Goal: Task Accomplishment & Management: Complete application form

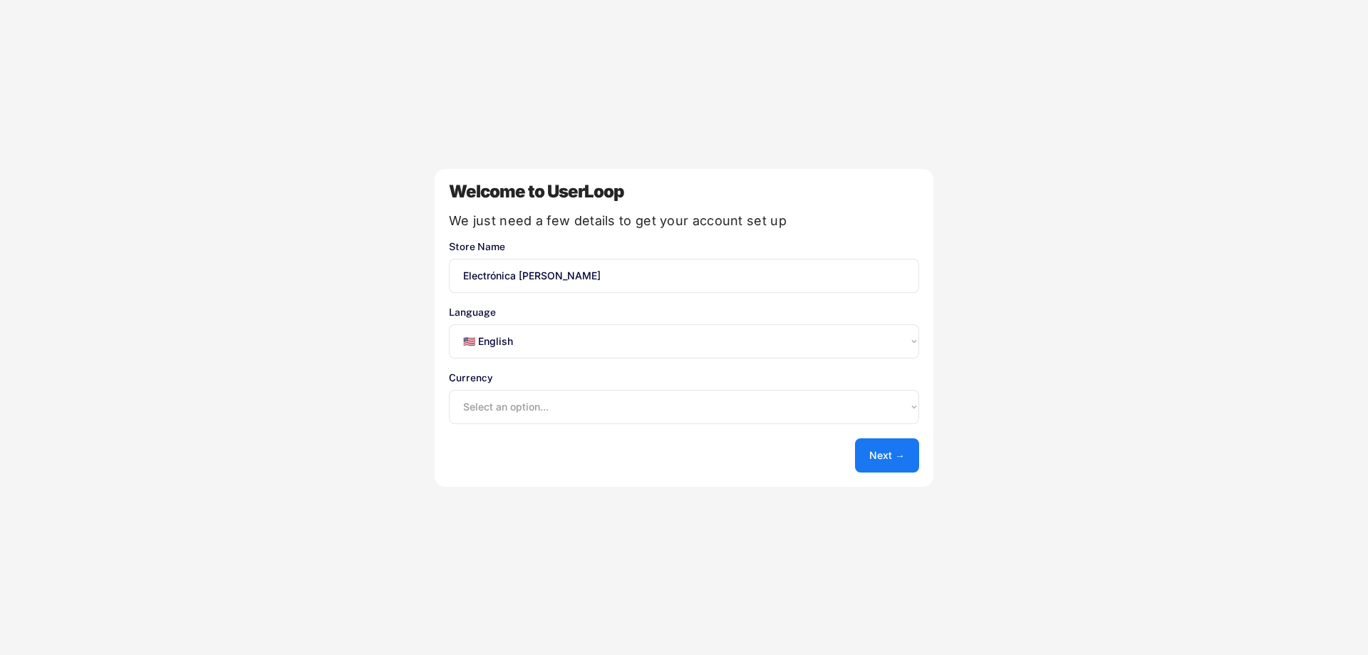
click at [541, 341] on select "Select an option... 🇺🇸 English 🇫🇷 Français 🇩🇪 Deutsch 🇪🇸 Español" at bounding box center [684, 341] width 470 height 34
select select ""es""
click at [449, 324] on select "Select an option... 🇺🇸 English 🇫🇷 Français 🇩🇪 Deutsch 🇪🇸 Español" at bounding box center [684, 341] width 470 height 34
click at [535, 400] on select "Select an option... UAE Dirham (AED) Lek (ALL) Kwanza (AOA) Netherlands Antilli…" at bounding box center [684, 407] width 470 height 34
select select ""1348695171700984260__LOOKUP__1635527639353x734962280135348900""
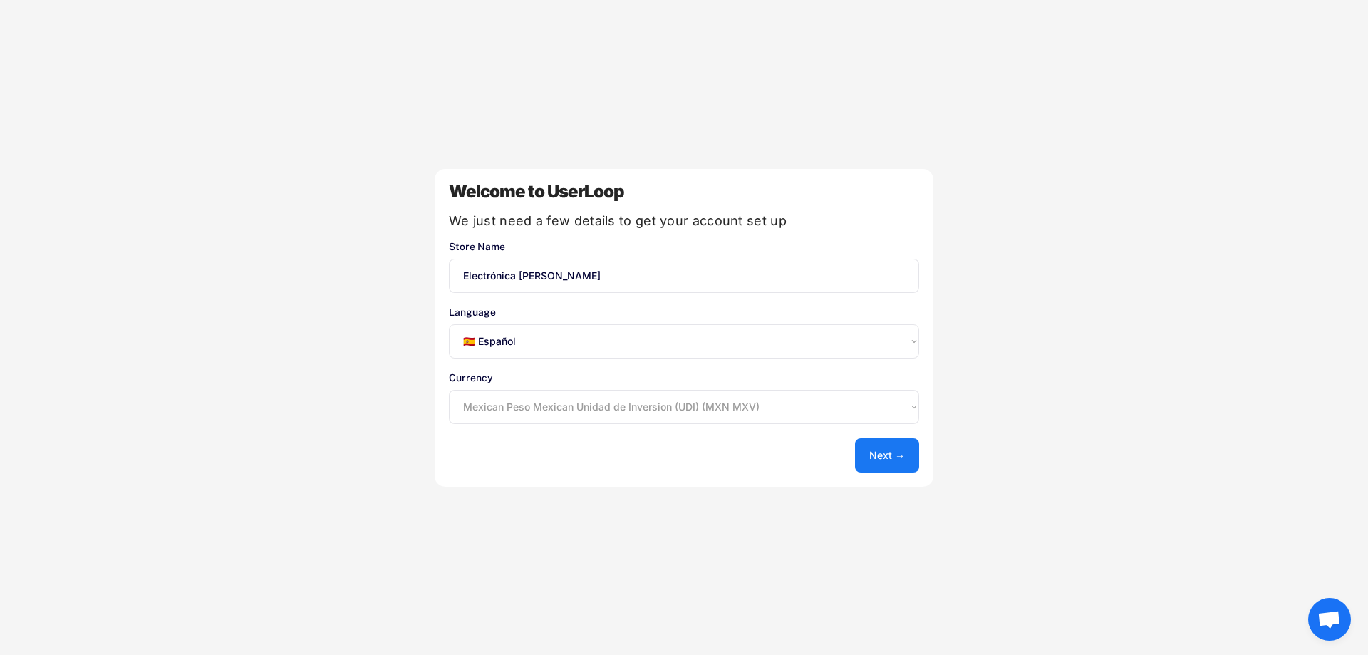
click at [449, 390] on select "Select an option... UAE Dirham (AED) Lek (ALL) Kwanza (AOA) Netherlands Antilli…" at bounding box center [684, 407] width 470 height 34
click at [891, 463] on button "Next →" at bounding box center [887, 455] width 64 height 34
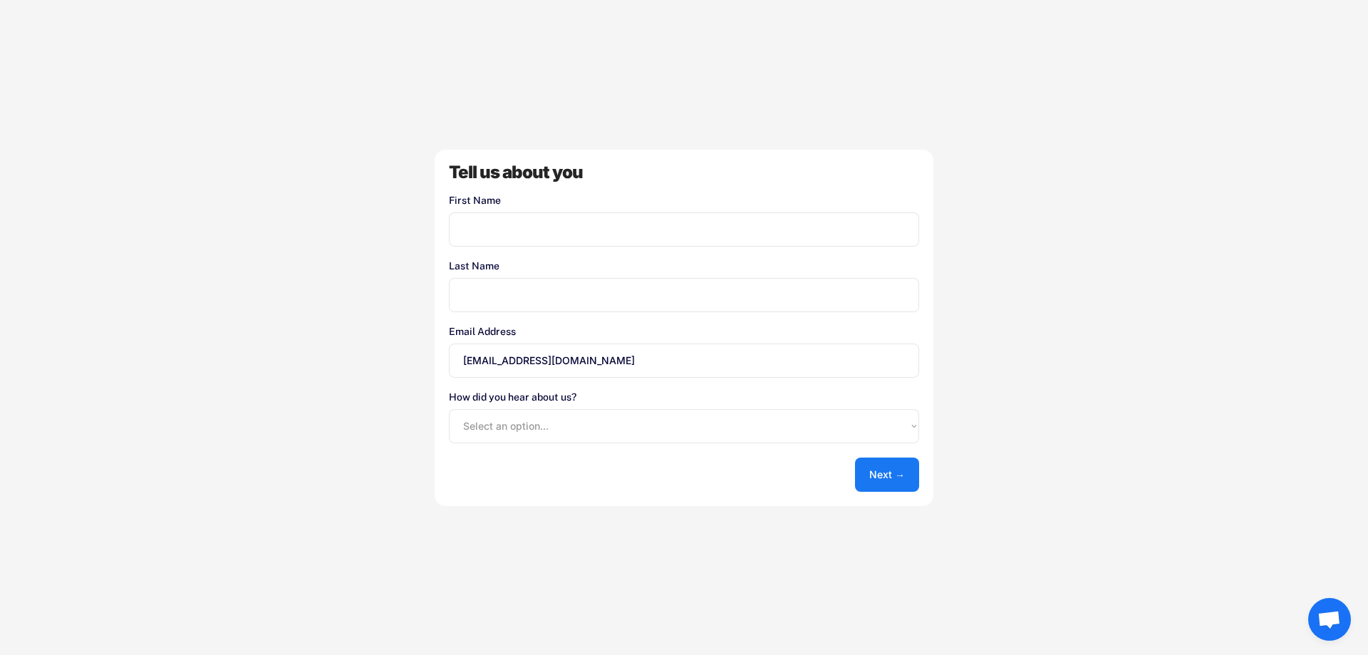
click at [594, 234] on input "input" at bounding box center [684, 229] width 470 height 34
click at [522, 227] on input "input" at bounding box center [684, 229] width 470 height 34
type input "[PERSON_NAME]"
click at [574, 366] on input "[EMAIL_ADDRESS][DOMAIN_NAME]" at bounding box center [684, 360] width 470 height 34
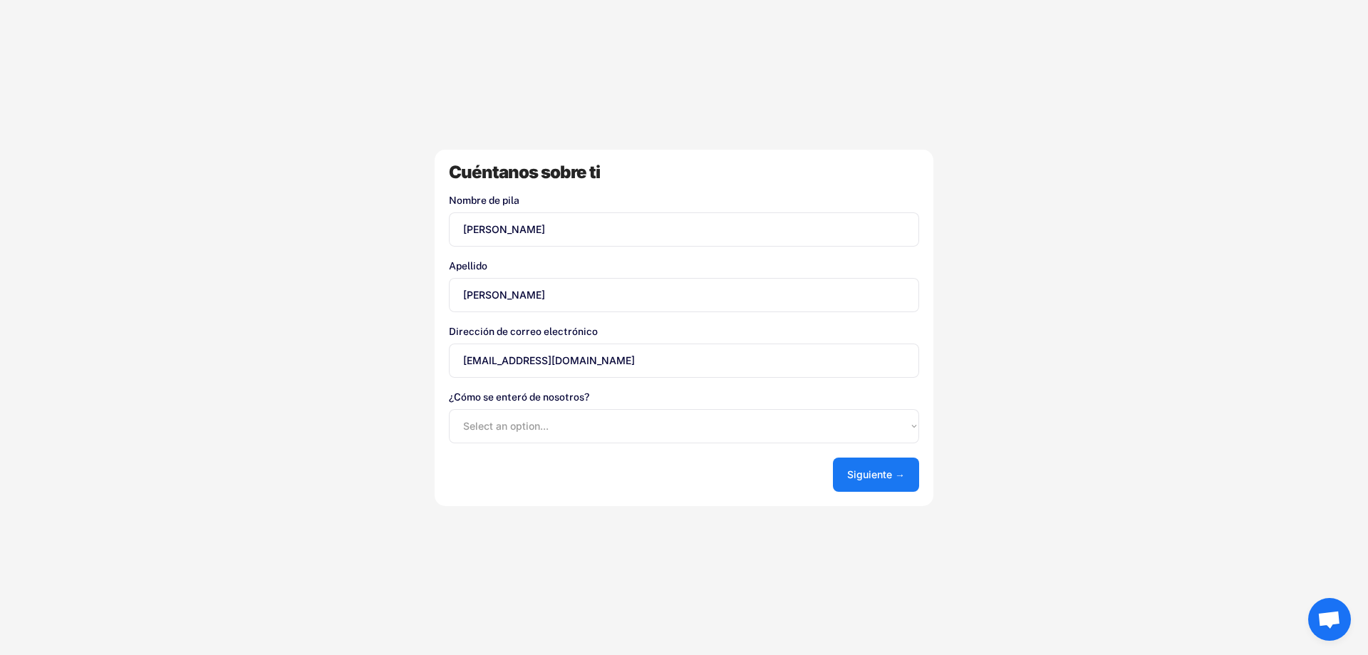
click at [628, 409] on select "Select an option... Tienda de aplicaciones de Shopify Google Blog de UserLoop R…" at bounding box center [684, 426] width 470 height 34
select select ""shopify_app_store""
click at [449, 409] on select "Select an option... Tienda de aplicaciones de Shopify Google Blog de UserLoop R…" at bounding box center [684, 426] width 470 height 34
click at [835, 470] on button "Siguiente →" at bounding box center [876, 474] width 86 height 34
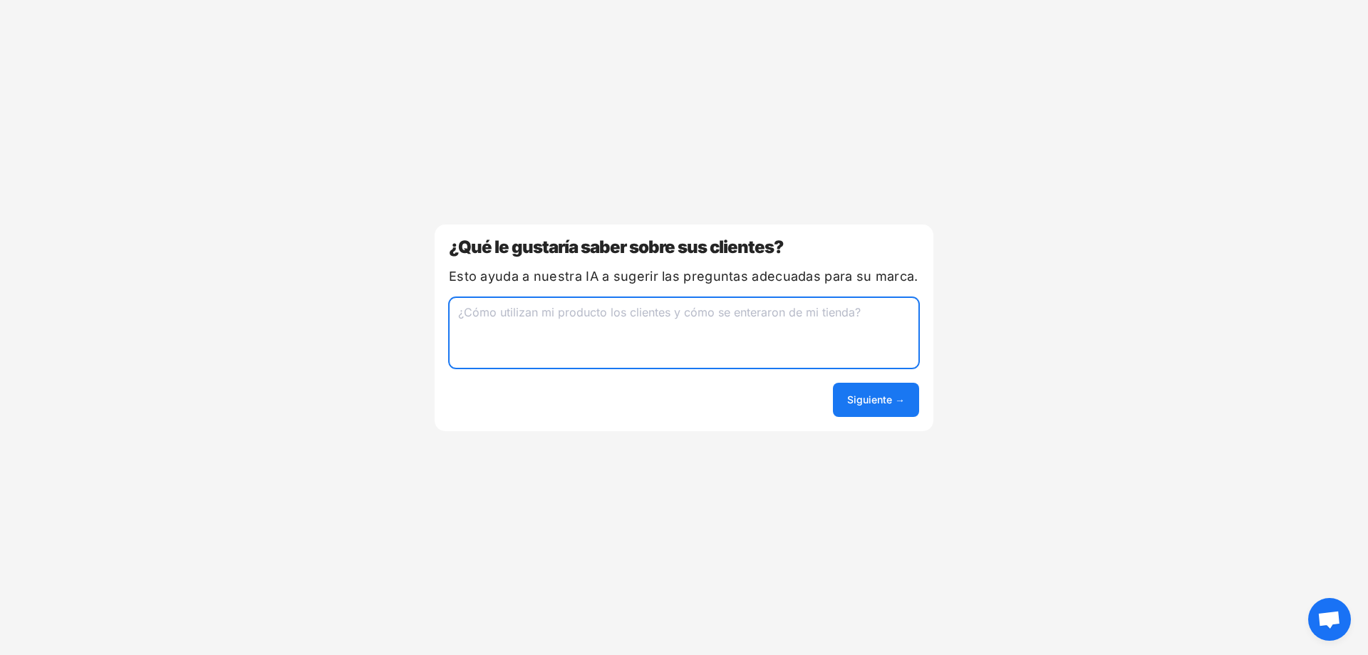
click at [638, 332] on textarea at bounding box center [684, 332] width 470 height 71
type textarea "si les agrador el proceso de compra y la calidad de los productos"
click at [903, 395] on font "Siguiente →" at bounding box center [876, 399] width 58 height 12
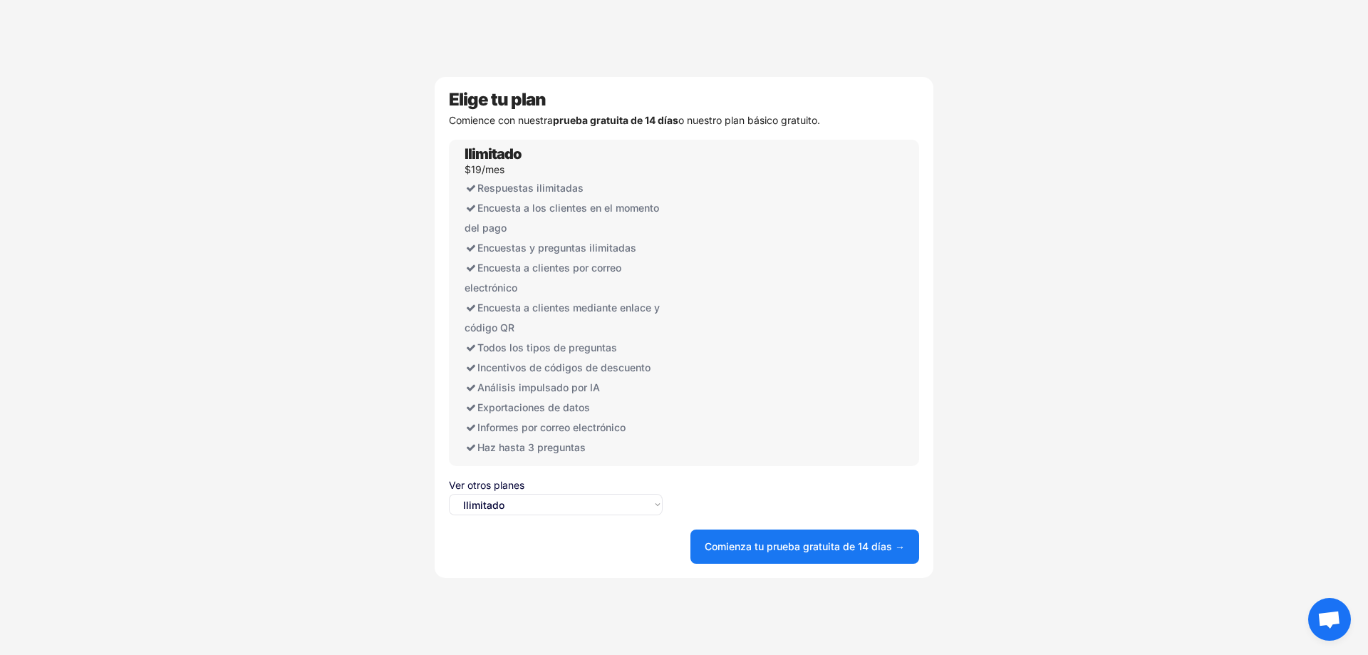
click at [559, 515] on div "Elige tu plan Comience con nuestra prueba gratuita de 14 días o nuestro plan bá…" at bounding box center [684, 327] width 499 height 501
click at [559, 506] on select "Seleccione una opción... Ilimitado Gratis" at bounding box center [556, 504] width 214 height 21
select select ""free0""
click at [449, 494] on select "Seleccione una opción... Ilimitado Gratis" at bounding box center [556, 504] width 214 height 21
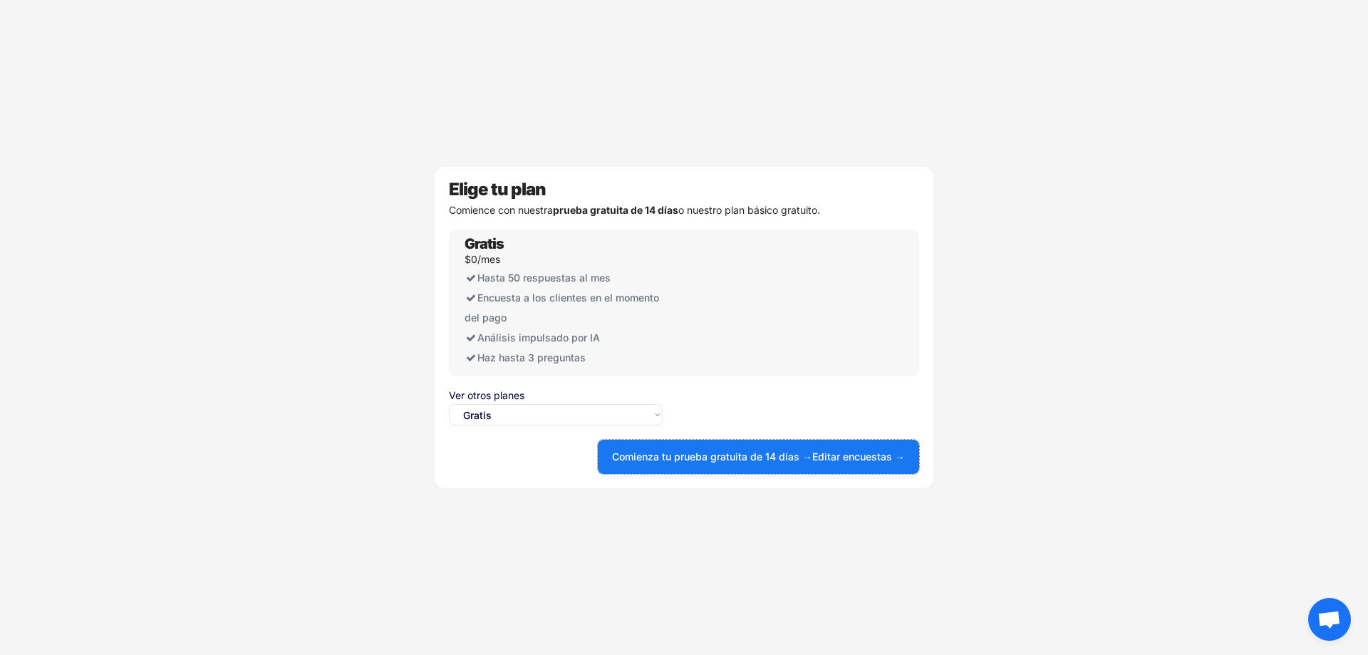
click at [698, 457] on font "Comienza tu prueba gratuita de 14 días →" at bounding box center [712, 456] width 200 height 12
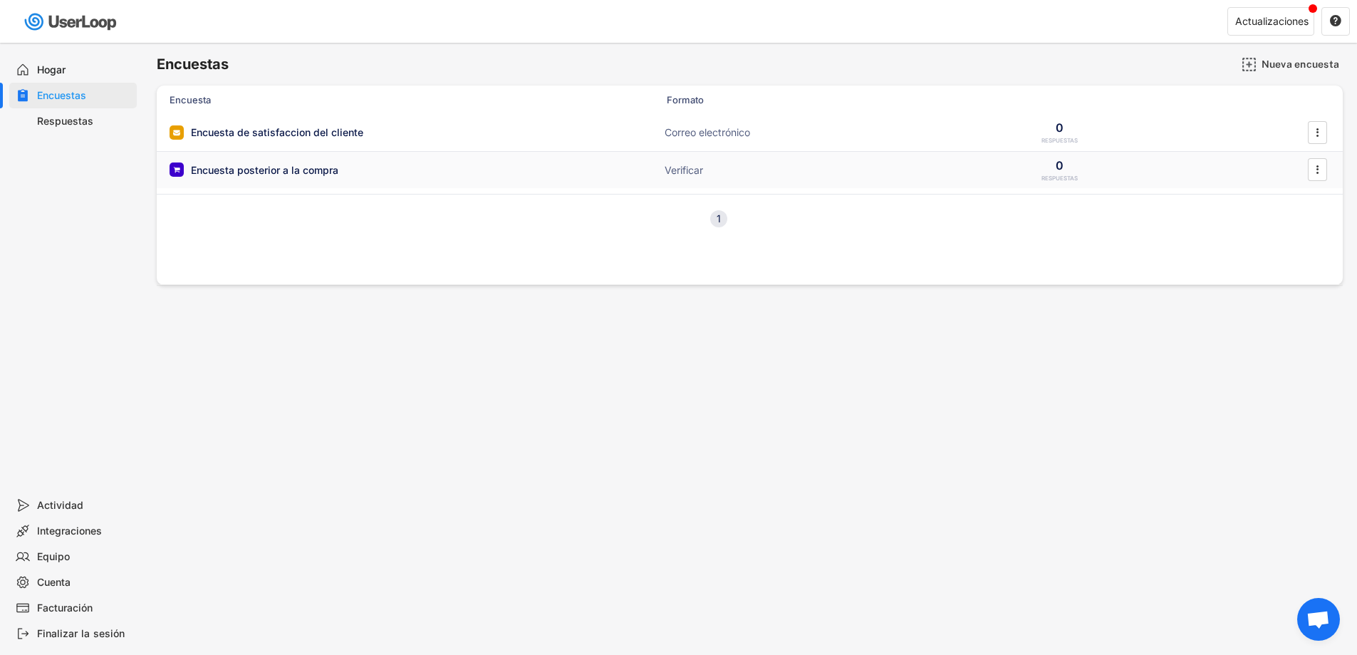
click at [338, 167] on font "Encuesta posterior a la compra" at bounding box center [265, 170] width 148 height 12
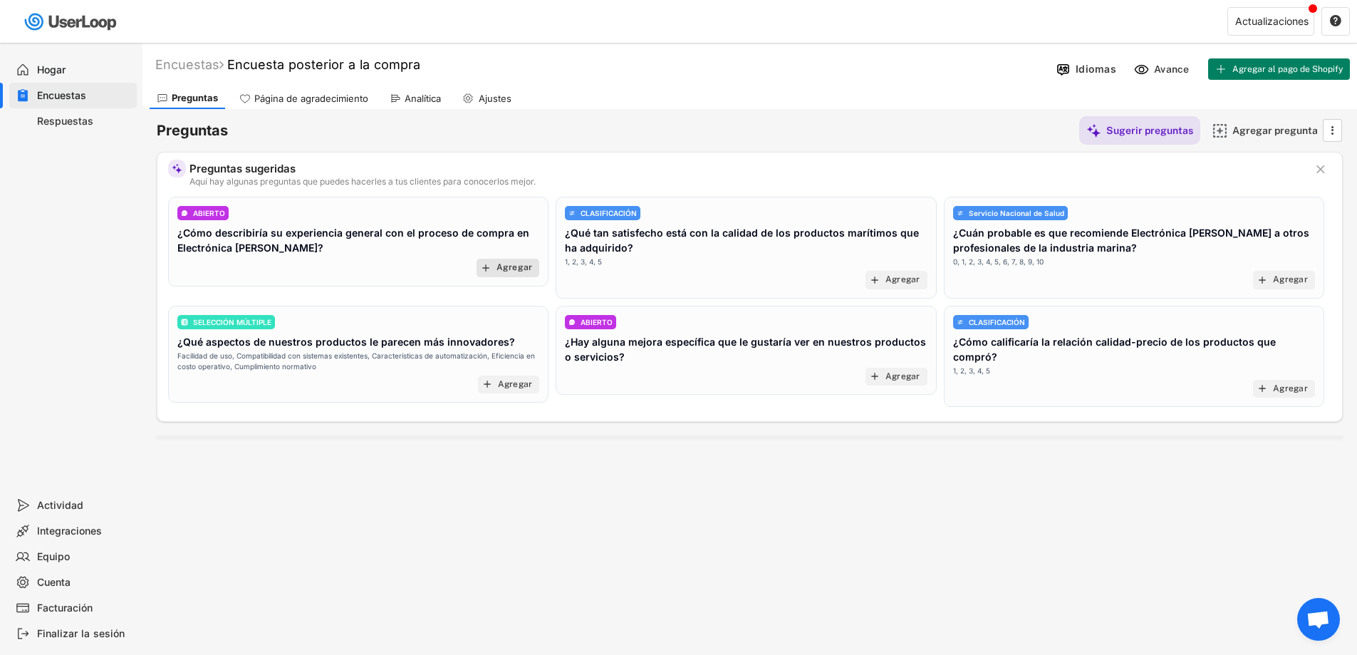
click at [501, 268] on font "Agregar" at bounding box center [515, 267] width 36 height 10
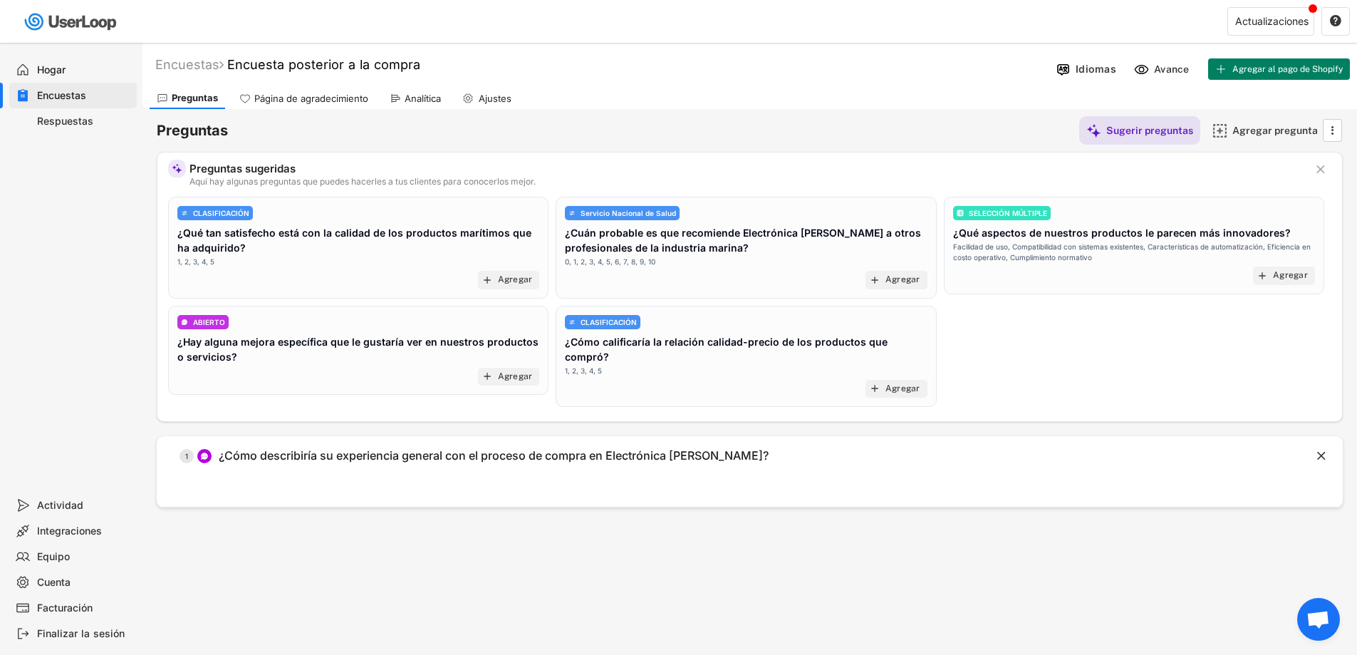
click at [462, 234] on font "¿Qué tan satisfecho está con la calidad de los productos marítimos que ha adqui…" at bounding box center [355, 240] width 357 height 27
click at [899, 383] on font "Agregar" at bounding box center [902, 388] width 36 height 10
click at [902, 383] on font "Agregar" at bounding box center [902, 388] width 36 height 10
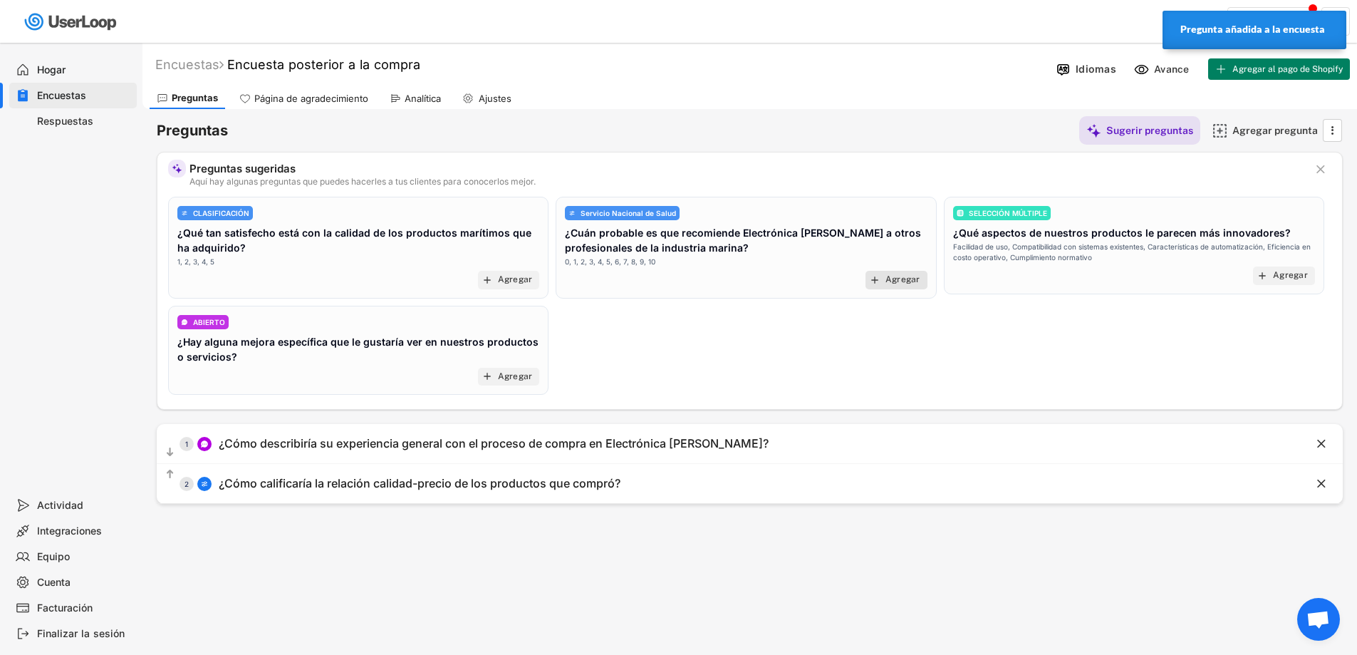
click at [883, 279] on div "add Agregar" at bounding box center [897, 280] width 62 height 19
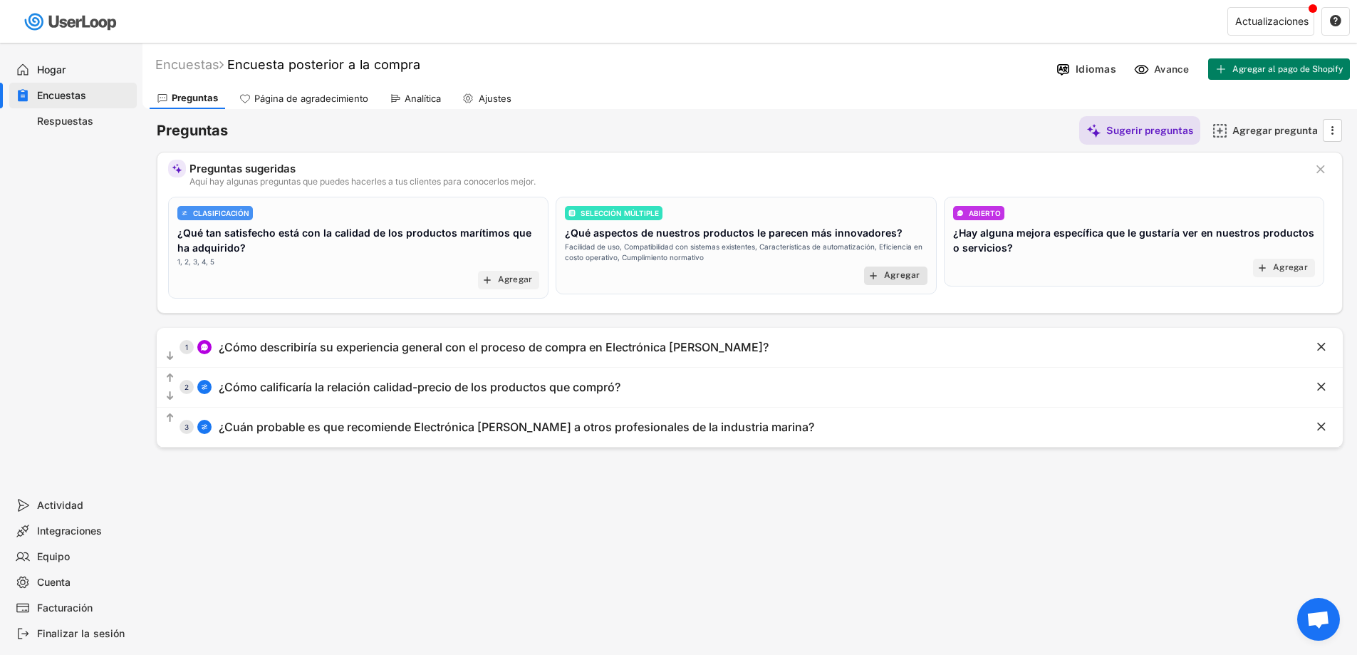
click at [901, 274] on font "Agregar" at bounding box center [902, 275] width 36 height 10
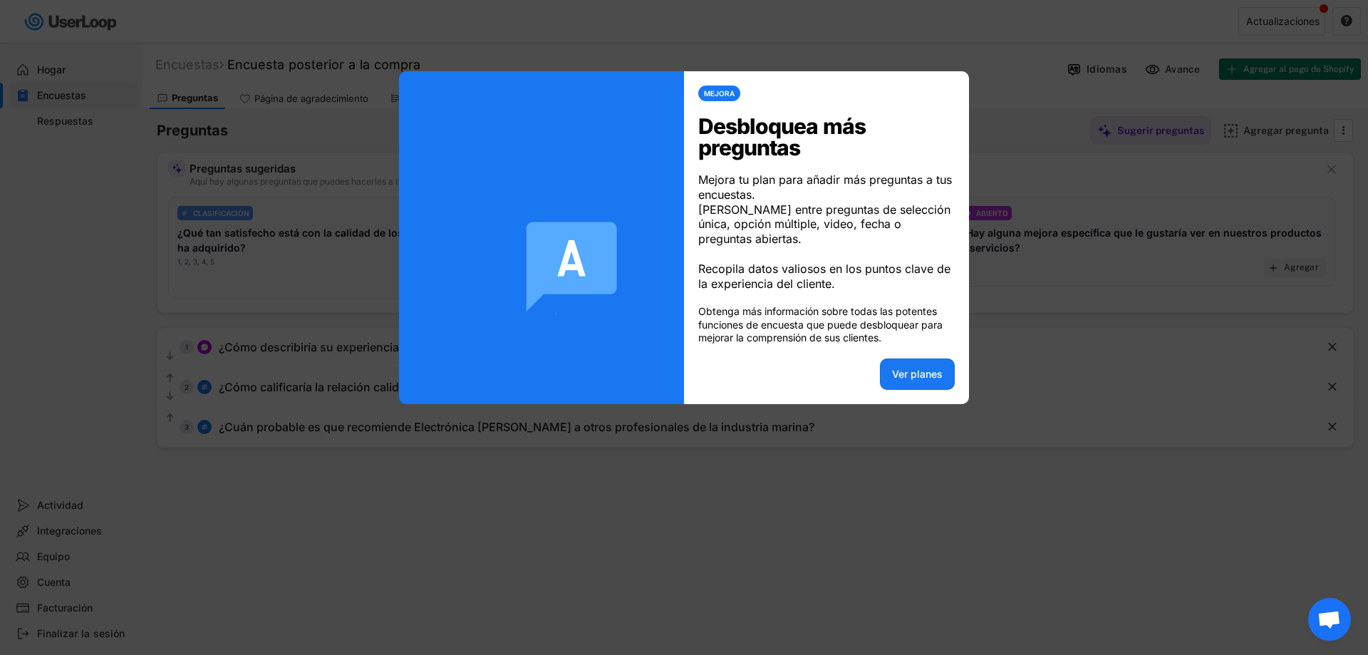
click at [1020, 364] on div at bounding box center [684, 327] width 1368 height 655
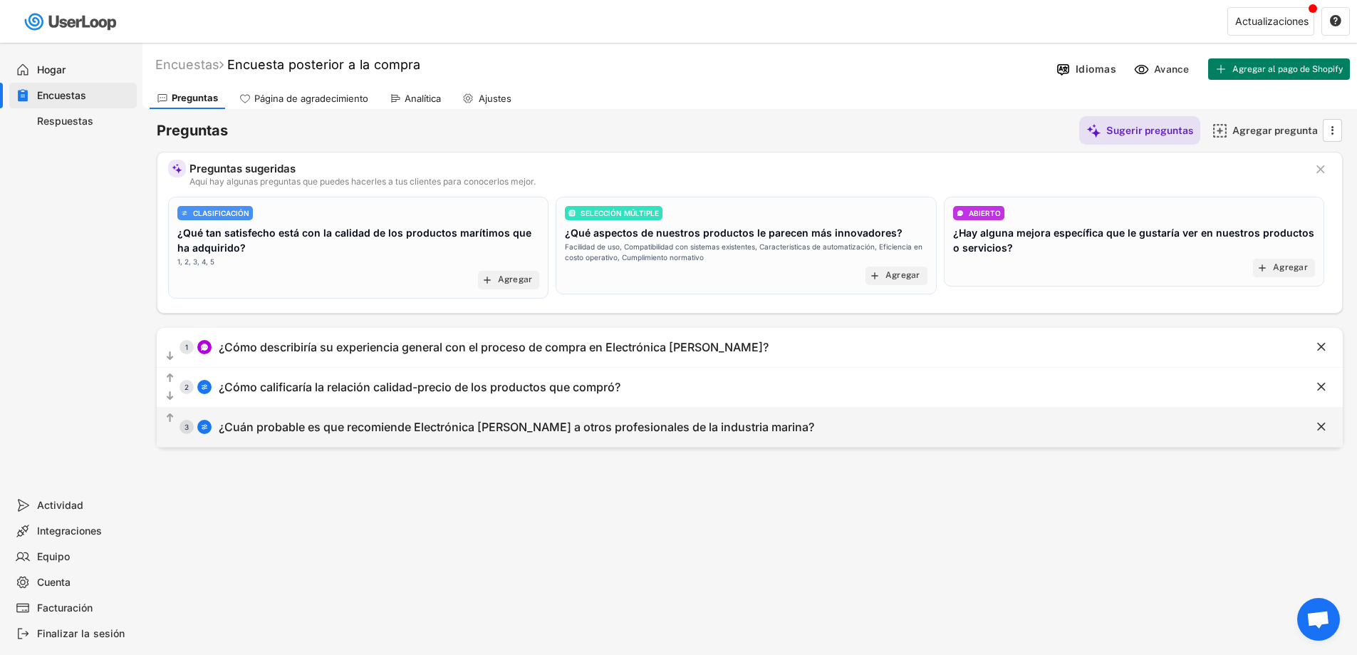
click at [687, 416] on div "  3 ¿Cuán probable es que recomiende Electrónica Marcos a otros profesionales…" at bounding box center [714, 427] width 1115 height 32
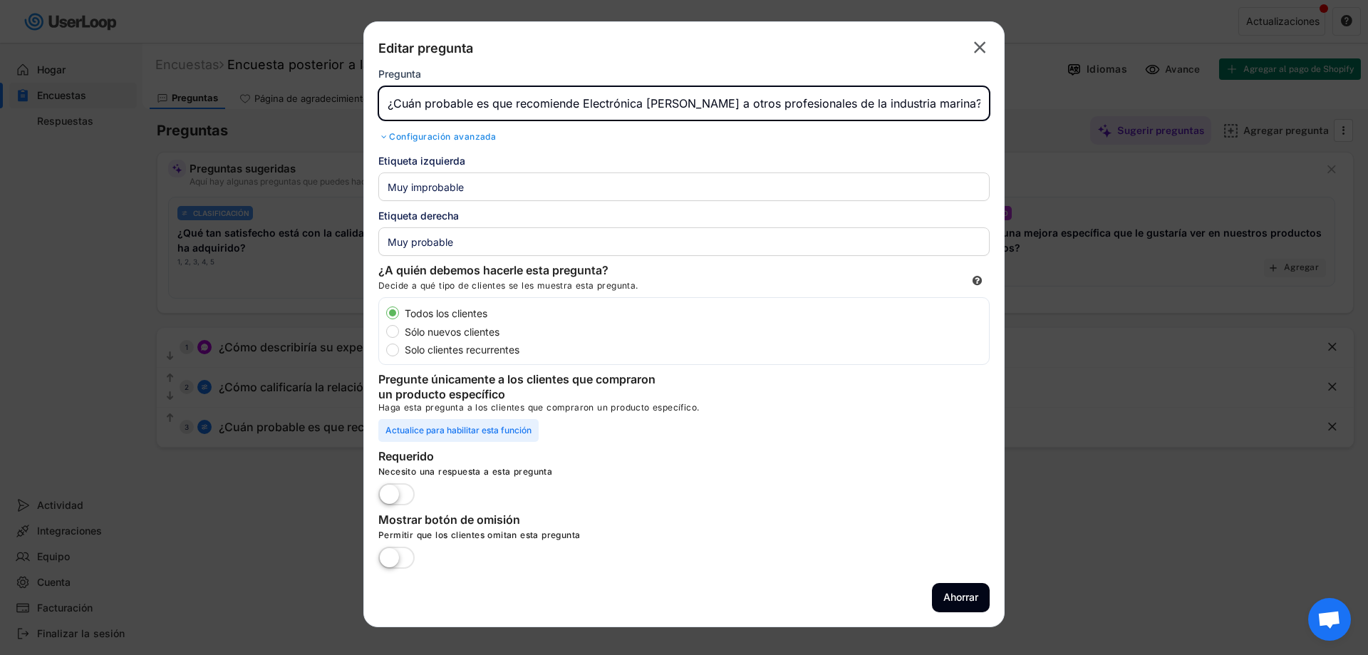
drag, startPoint x: 396, startPoint y: 104, endPoint x: 918, endPoint y: 114, distance: 522.4
click at [918, 114] on input "input" at bounding box center [683, 103] width 611 height 34
click at [594, 99] on input "input" at bounding box center [683, 103] width 611 height 34
type input "¿Qué tan probable es que recomiende Electrónica Marcos a un amigo o familiar?"
click at [398, 491] on label at bounding box center [396, 495] width 43 height 31
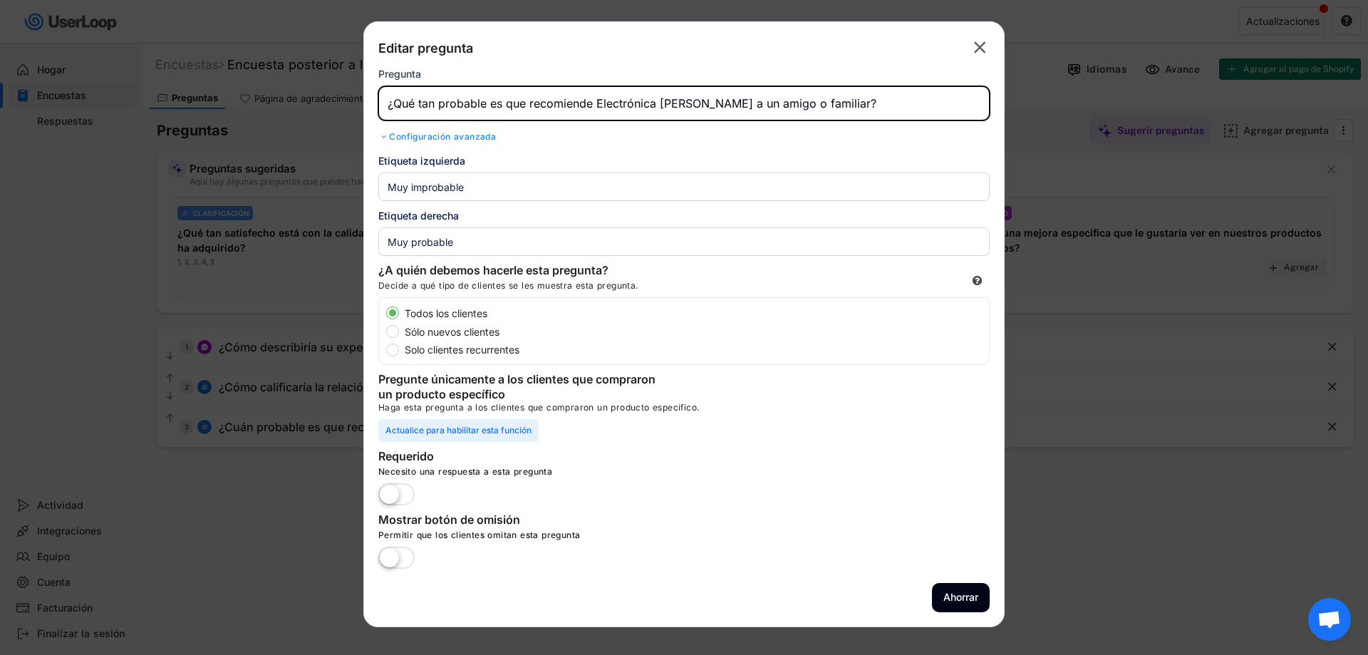
click at [0, 0] on input "checkbox" at bounding box center [0, 0] width 0 height 0
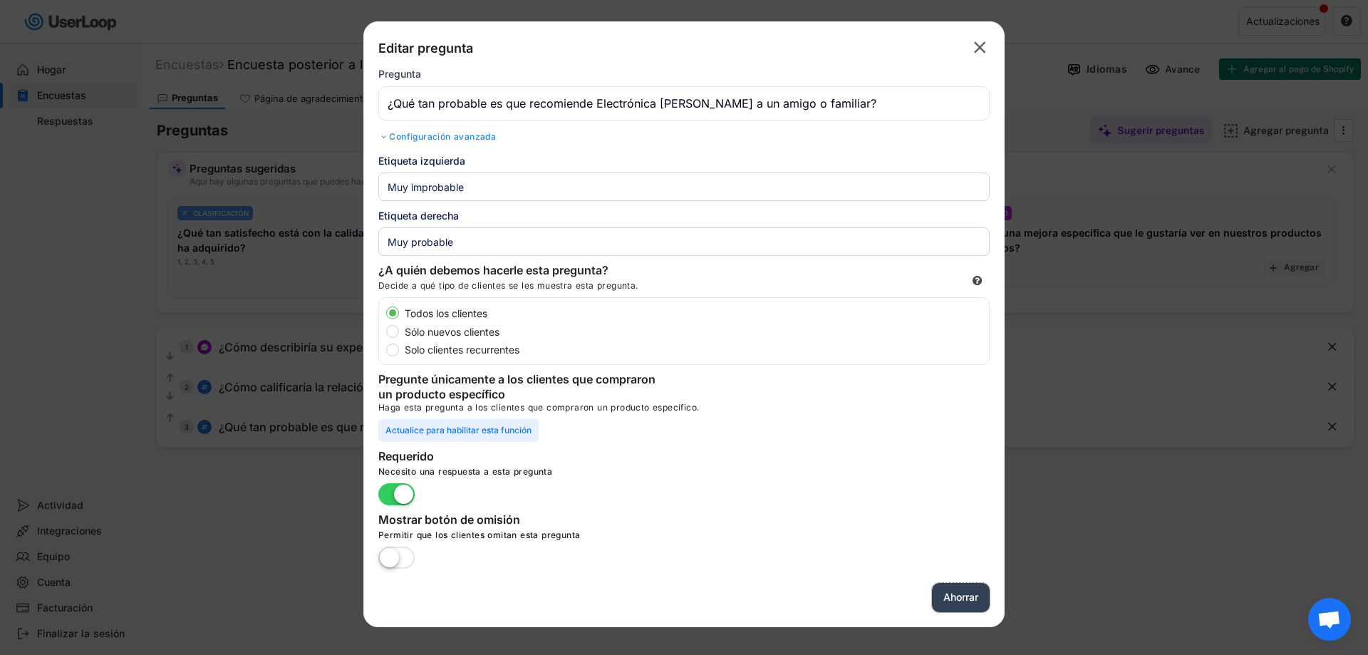
click at [943, 595] on font "Ahorrar" at bounding box center [960, 597] width 35 height 12
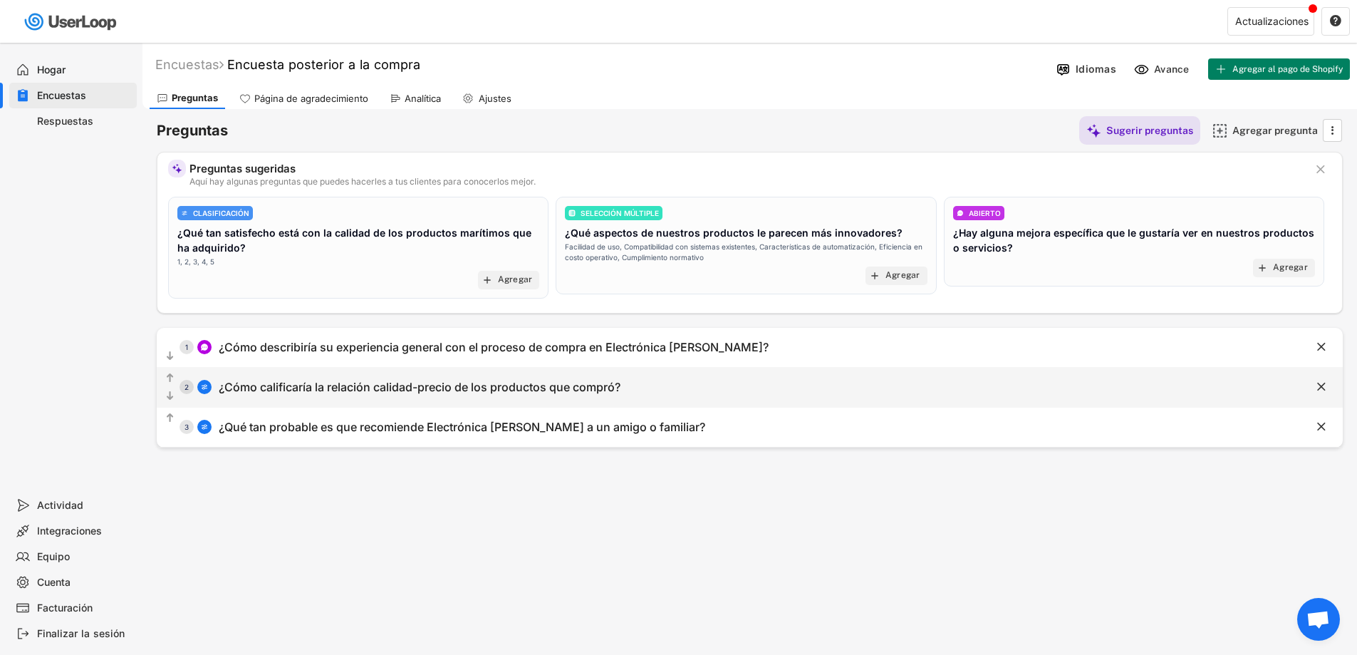
click at [403, 398] on div "  2 ¿Cómo calificaría la relación calidad-precio de los productos que compró?" at bounding box center [714, 387] width 1115 height 32
type input "Muy mala"
type input "Excelente"
type input "¿Cómo calificaría la relación calidad-precio de los productos que compró?"
select select ""1_5""
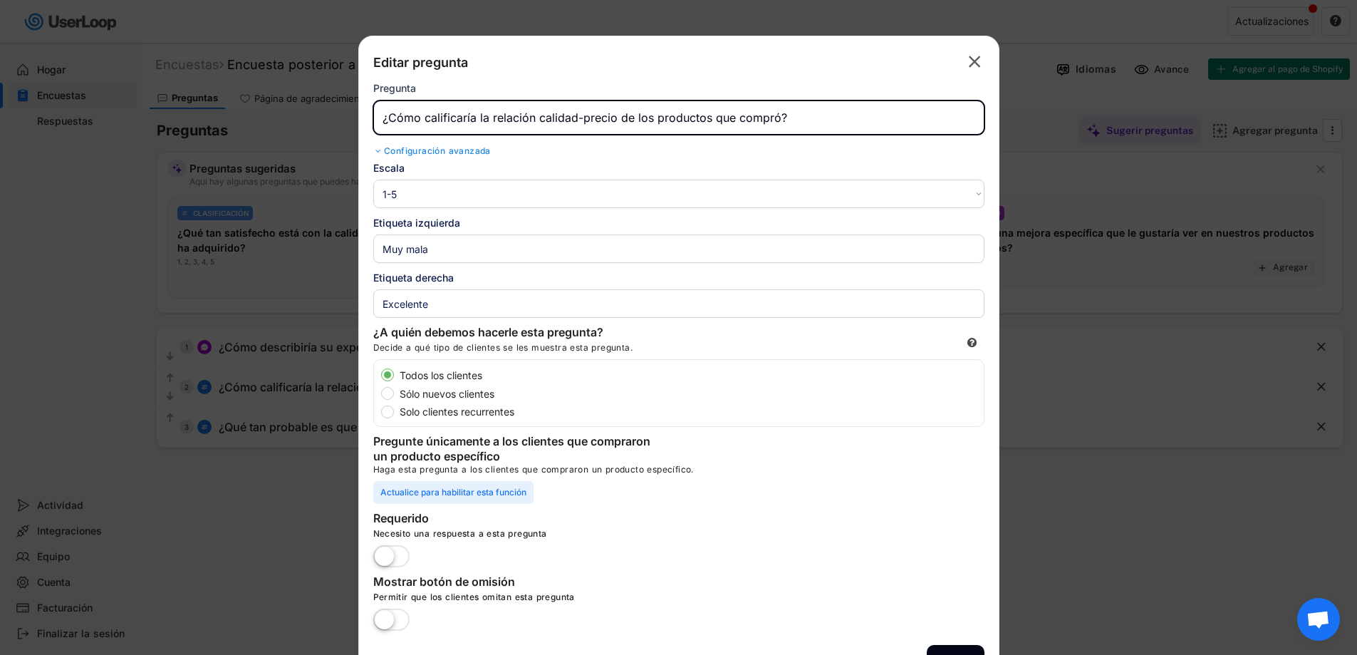
click at [481, 117] on input "input" at bounding box center [678, 117] width 611 height 34
click at [479, 117] on input "input" at bounding box center [678, 117] width 611 height 34
type input "Q"
type input "¡"
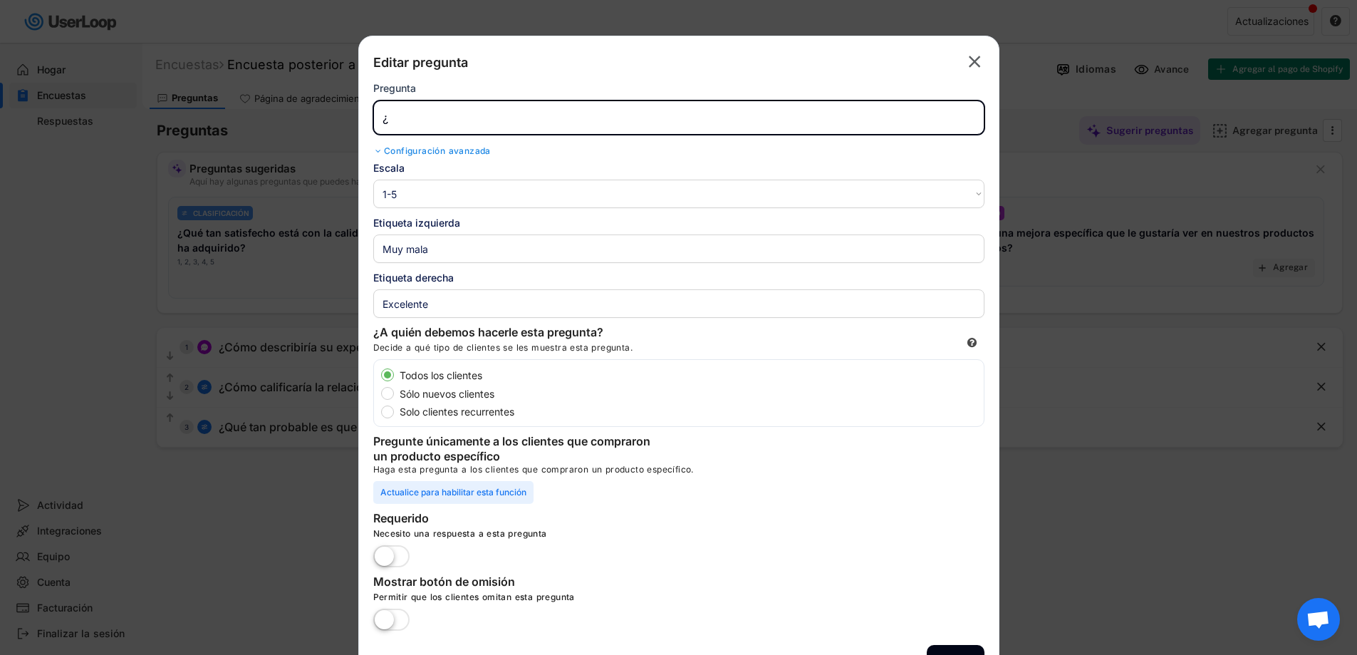
type input "¡"
type input "¿Cómo calificaría la relación calidad-precio de los productos que compró?"
click at [747, 147] on div "Configuración avanzada" at bounding box center [678, 150] width 611 height 11
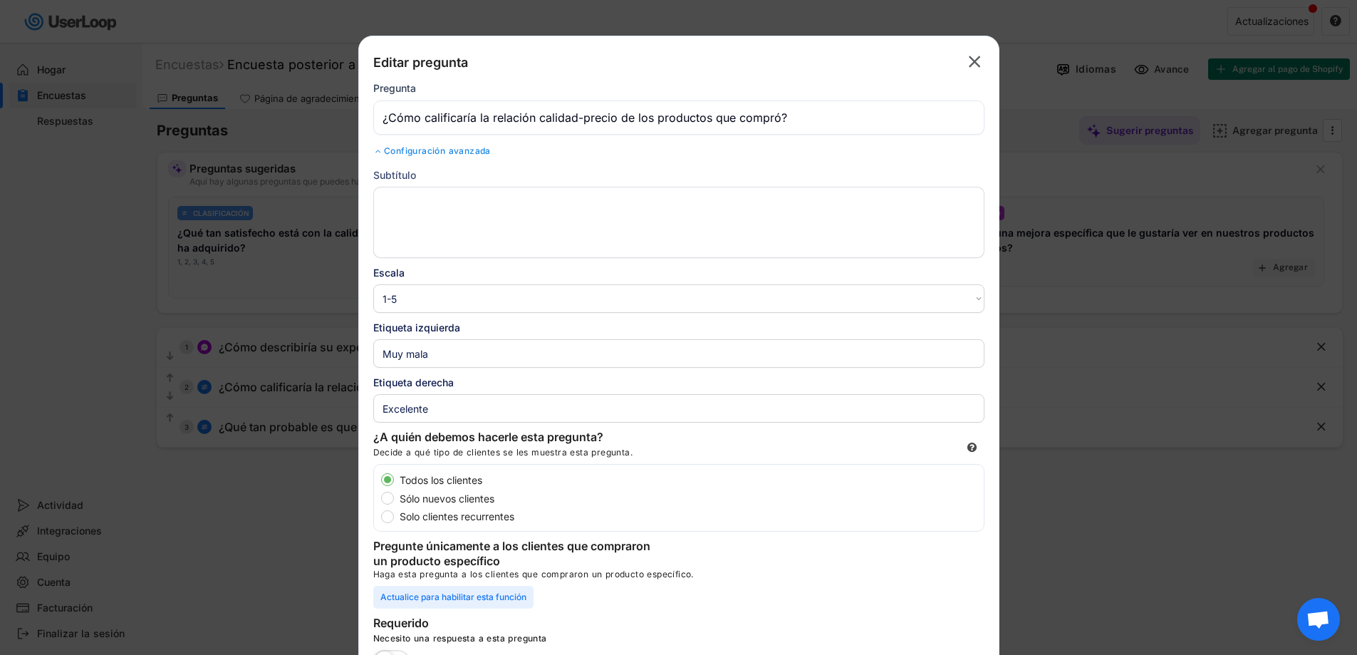
click at [419, 224] on textarea at bounding box center [678, 222] width 611 height 71
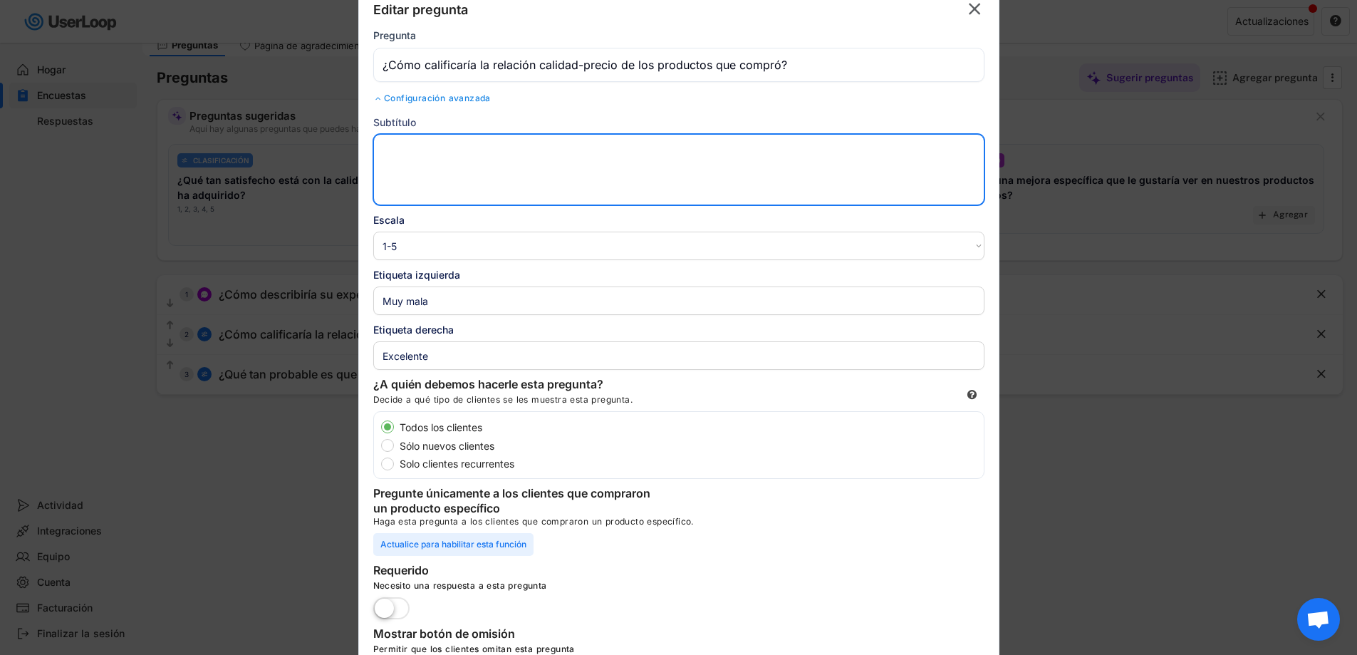
scroll to position [139, 0]
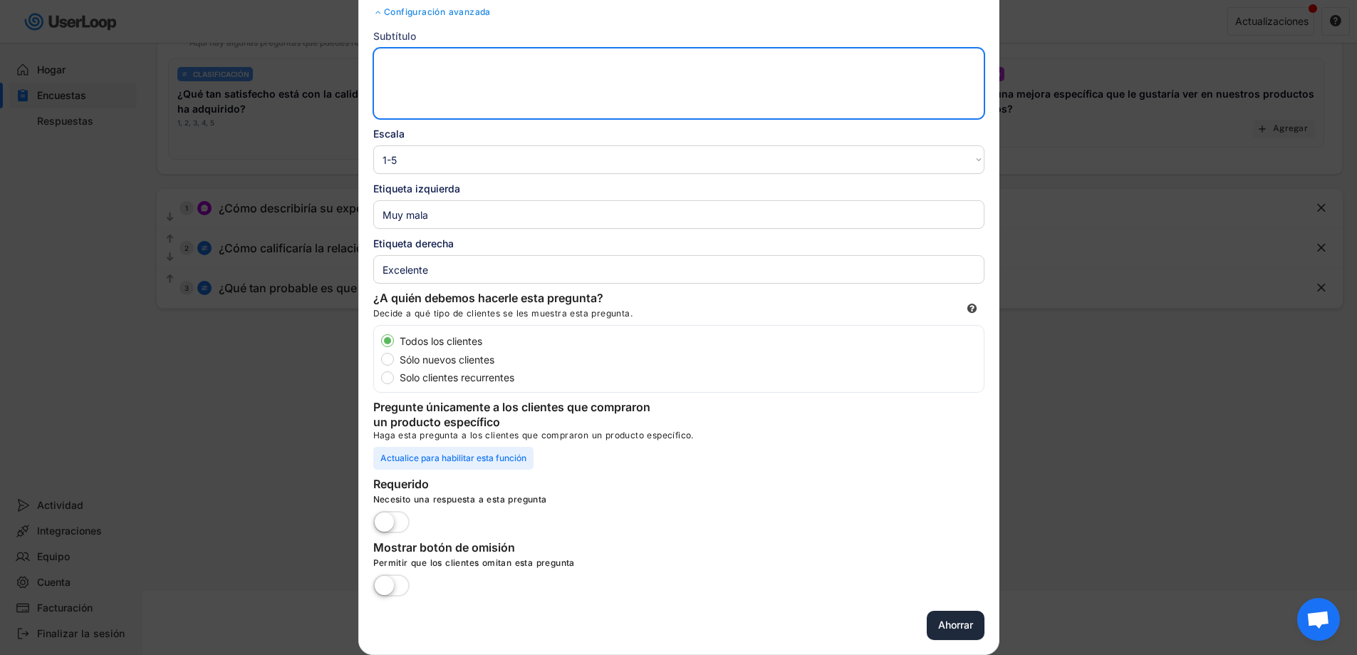
click at [927, 623] on button "Ahorrar" at bounding box center [956, 625] width 58 height 29
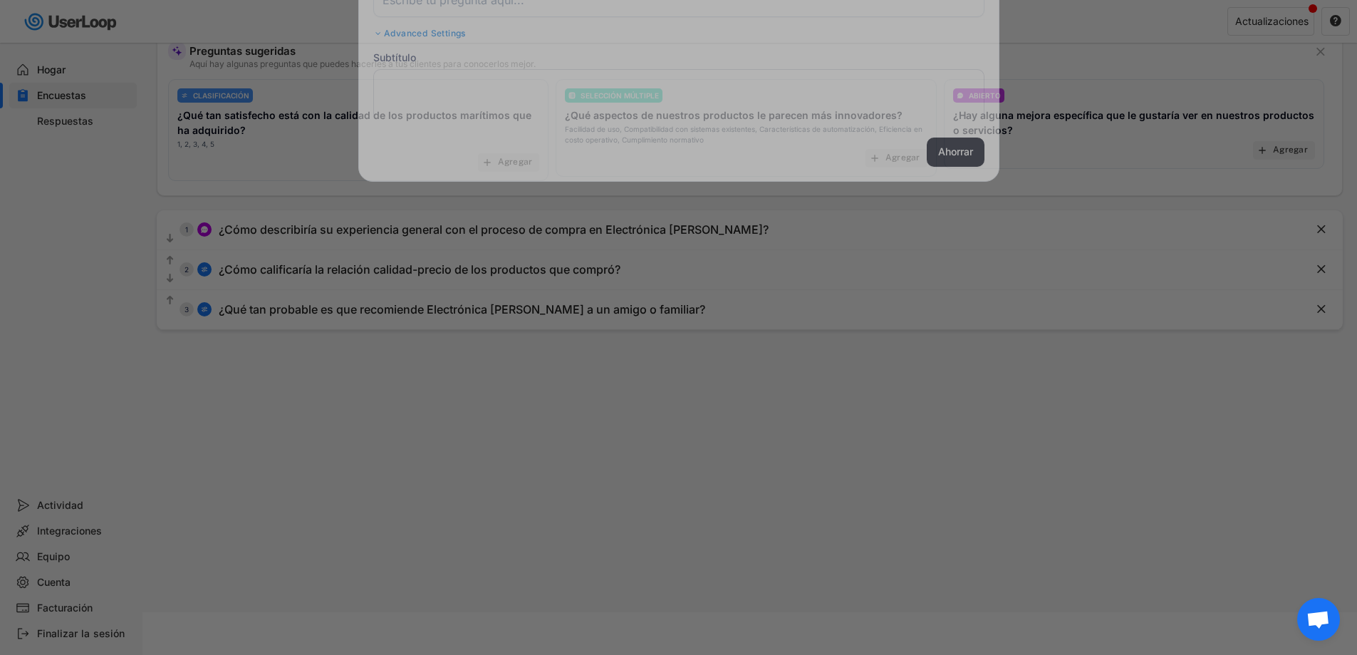
scroll to position [118, 0]
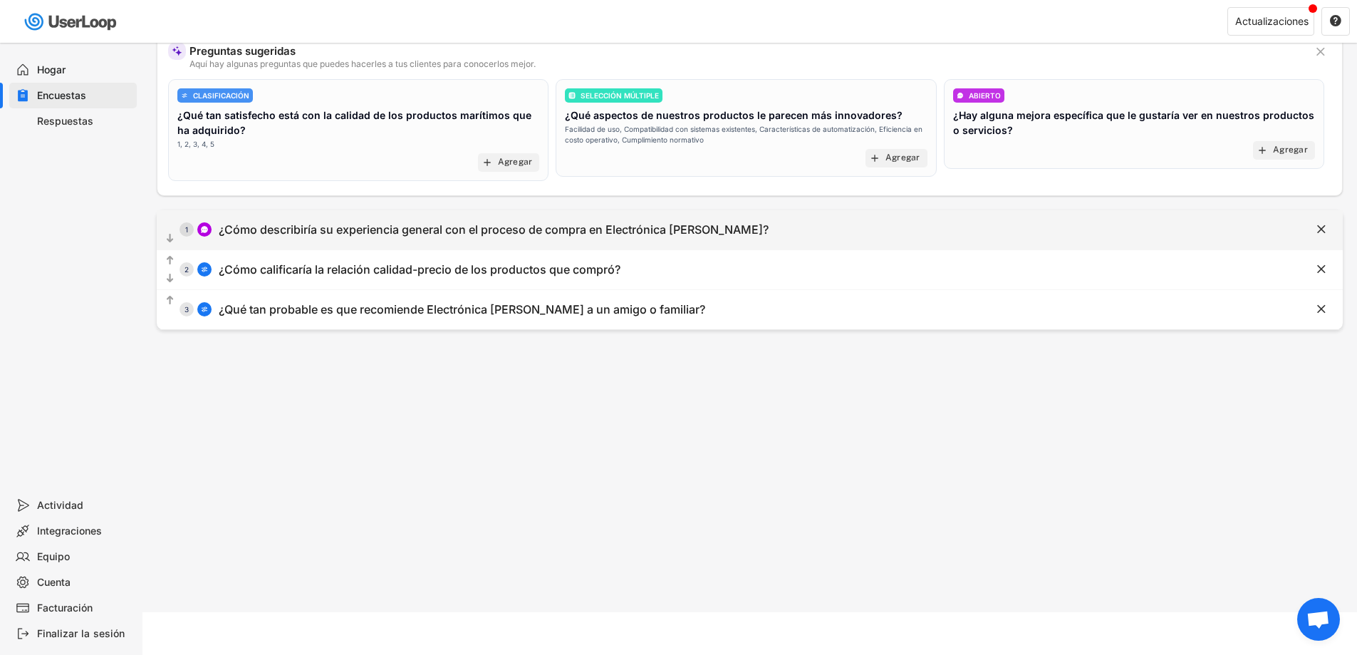
click at [458, 237] on div "¿Cómo describiría su experiencia general con el proceso de compra en Electrónic…" at bounding box center [494, 229] width 550 height 15
click at [0, 0] on div "Decide a qué tipo de clientes se les muestra esta pregunta." at bounding box center [0, 0] width 0 height 0
type input "¿Cómo describiría su experiencia general con el proceso de compra en Electrónic…"
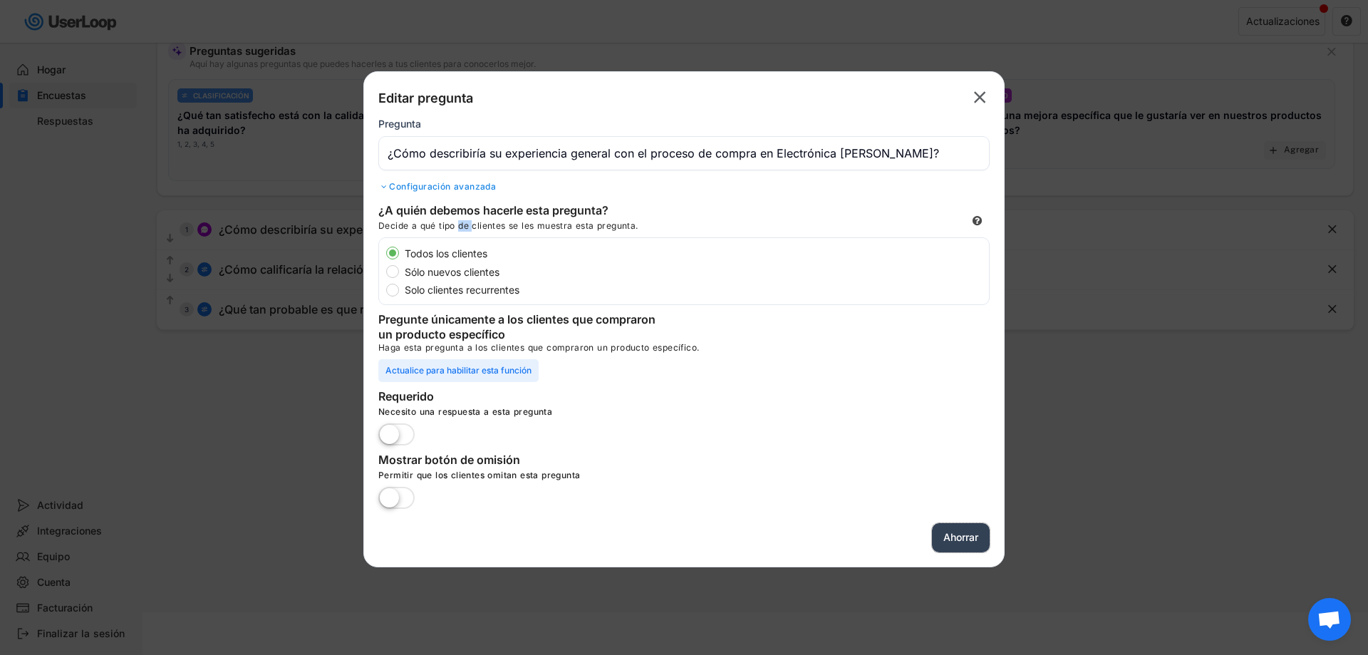
click at [967, 541] on font "Ahorrar" at bounding box center [960, 537] width 35 height 12
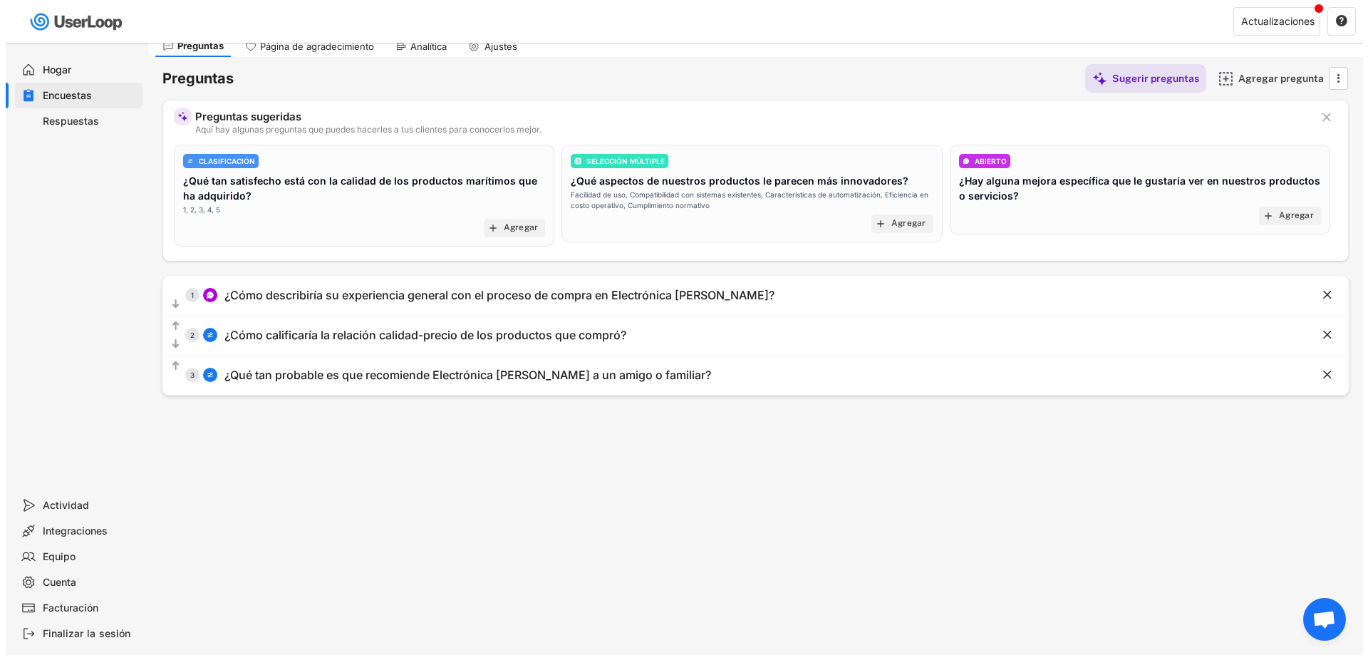
scroll to position [0, 0]
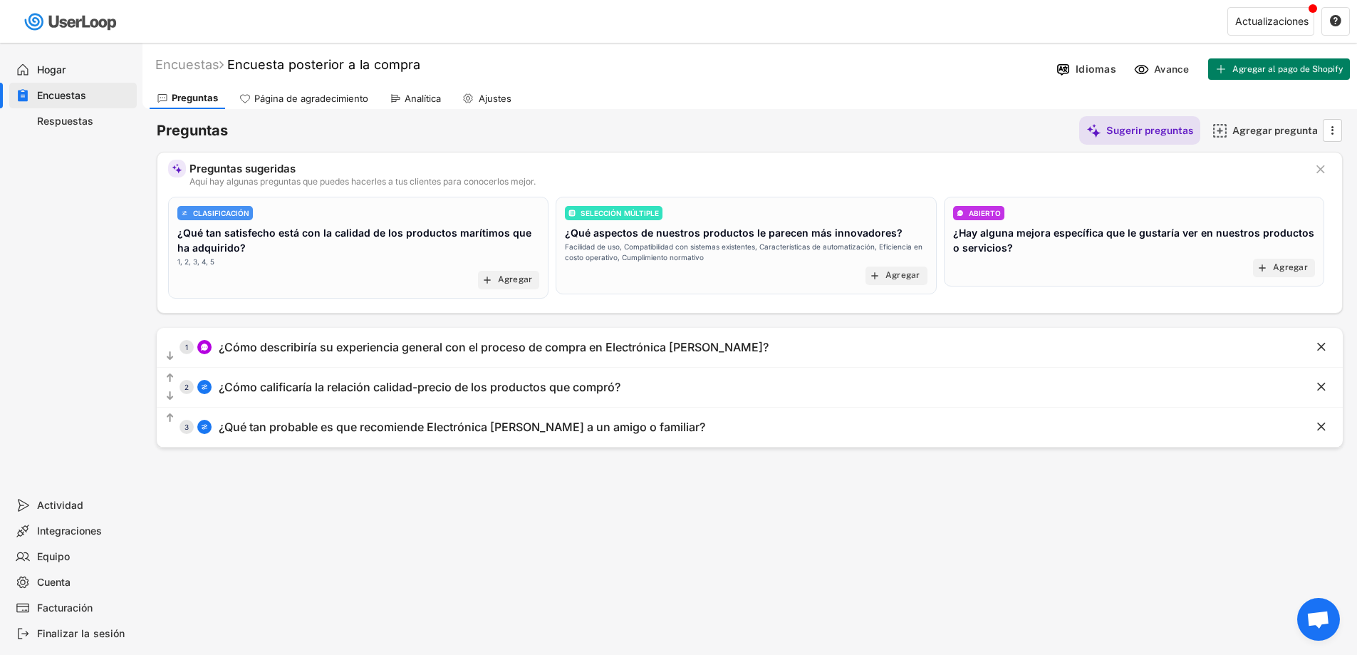
click at [1303, 69] on font "Agregar al pago de Shopify" at bounding box center [1288, 69] width 110 height 10
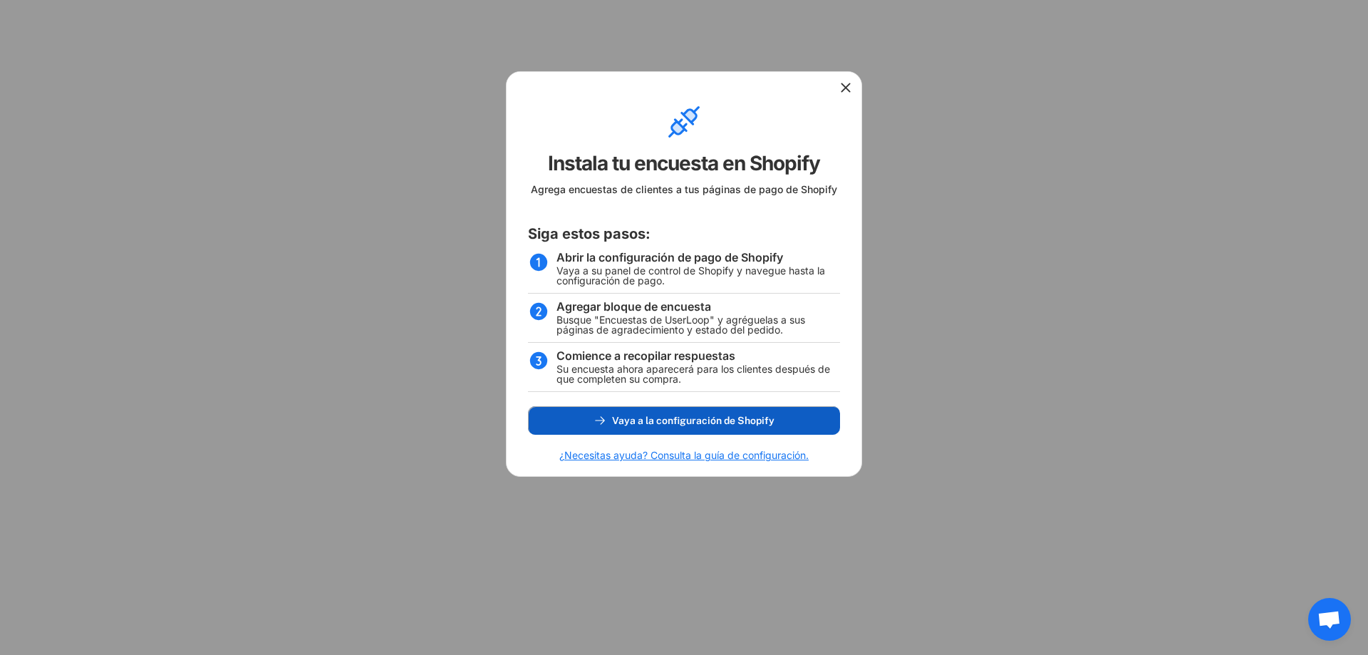
click at [708, 422] on font "Vaya a la configuración de Shopify" at bounding box center [693, 420] width 162 height 11
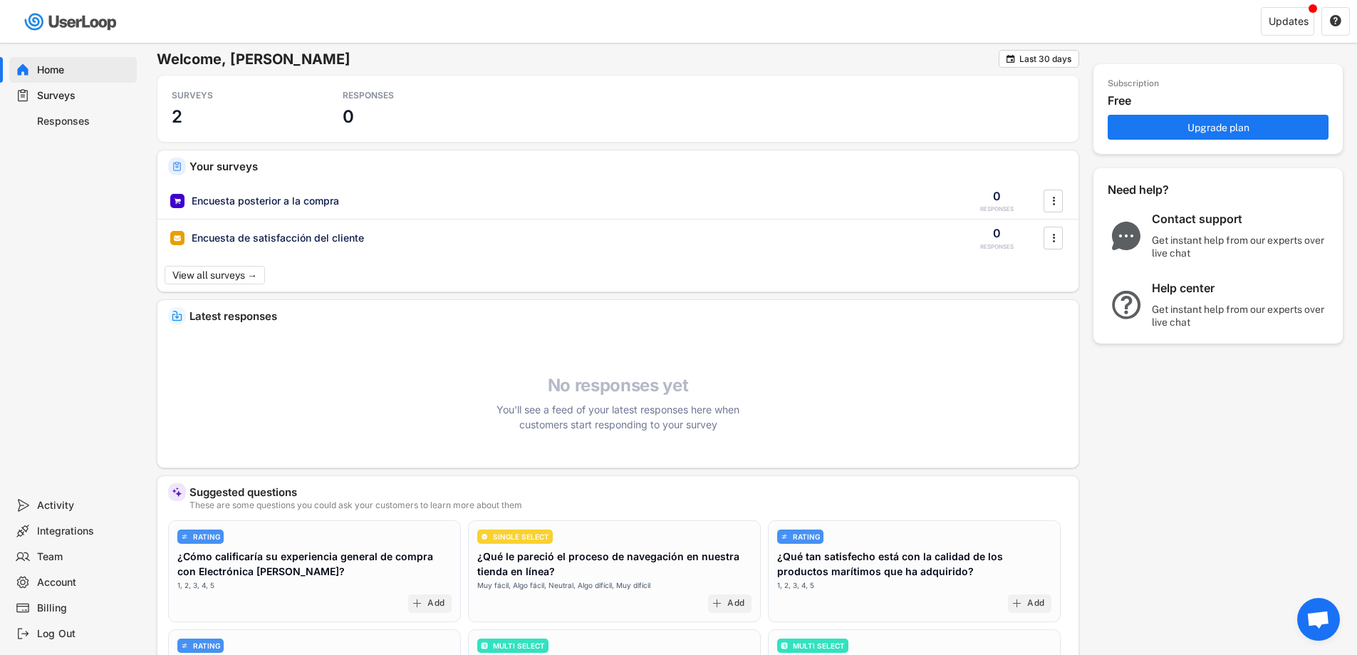
click at [71, 117] on div "Responses" at bounding box center [84, 122] width 94 height 14
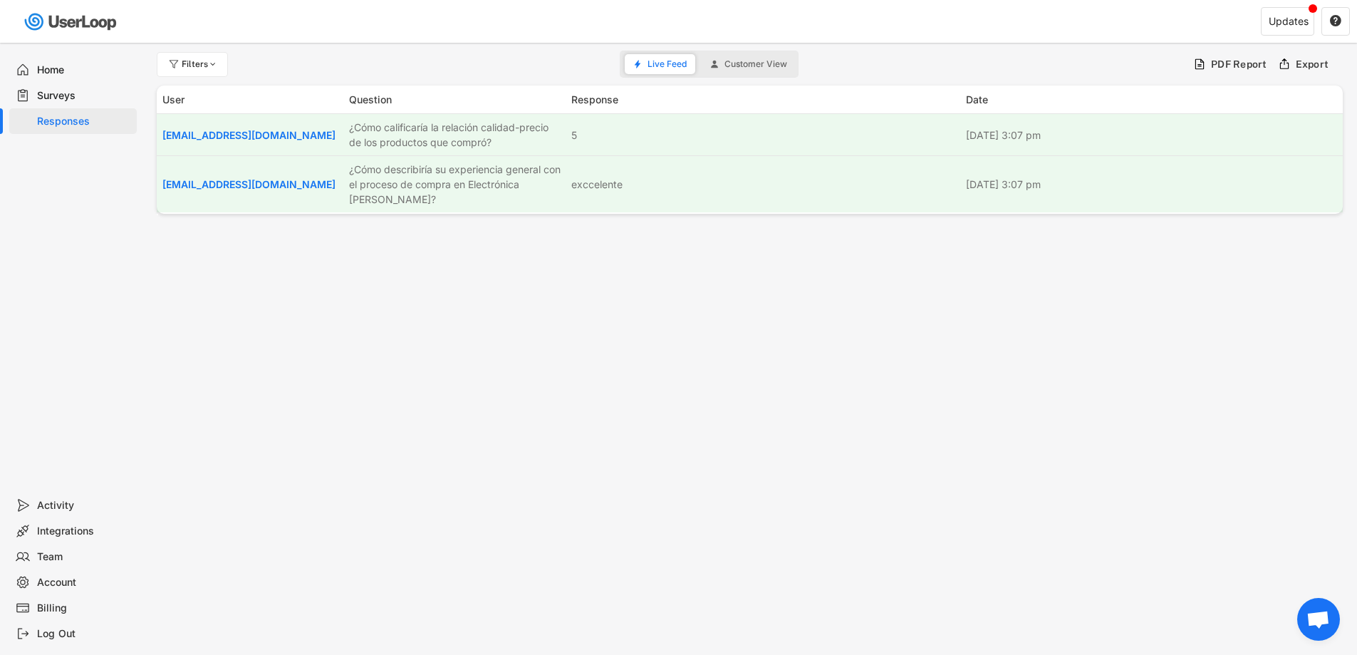
click at [30, 120] on div "Responses" at bounding box center [73, 121] width 128 height 26
click at [735, 69] on button "Customer View" at bounding box center [749, 64] width 94 height 20
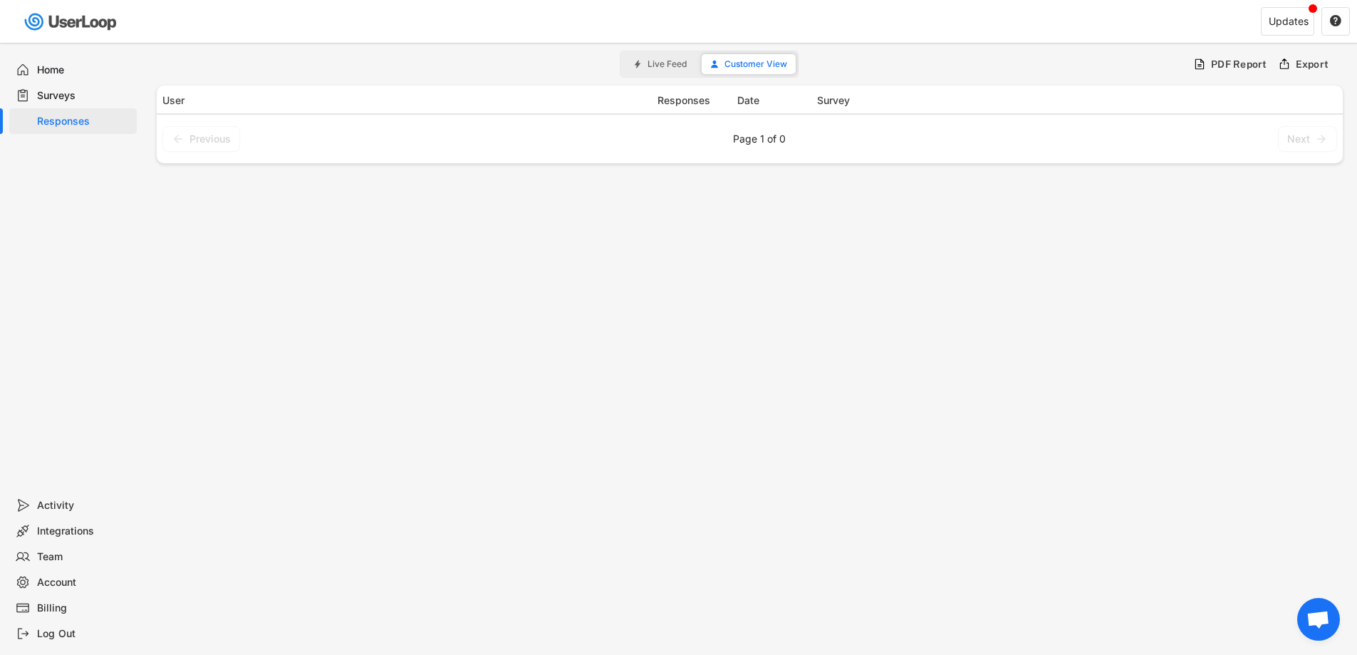
click at [676, 66] on span "Live Feed" at bounding box center [667, 64] width 39 height 9
